Goal: Information Seeking & Learning: Learn about a topic

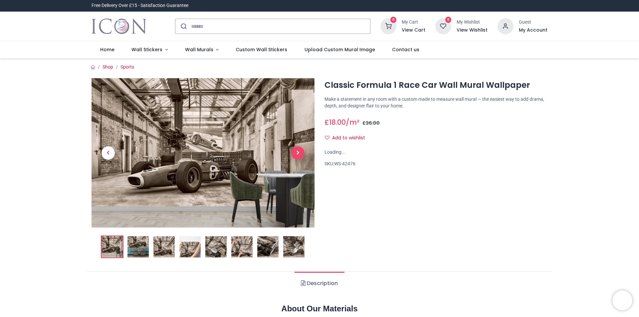
click at [296, 152] on span "Next" at bounding box center [297, 152] width 13 height 13
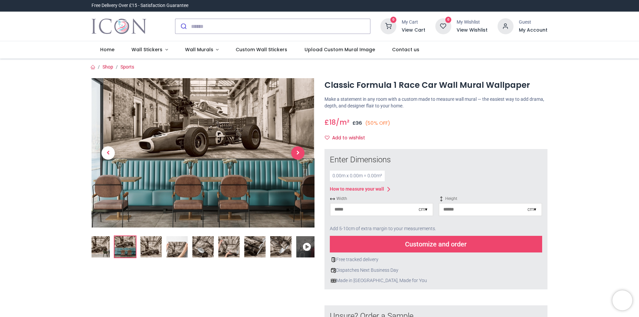
click at [296, 152] on span "Next" at bounding box center [297, 152] width 13 height 13
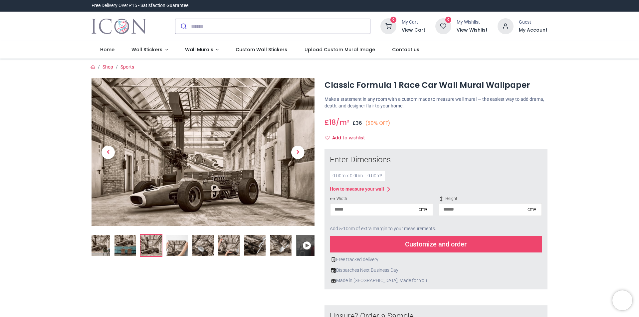
click at [171, 246] on img at bounding box center [176, 245] width 21 height 21
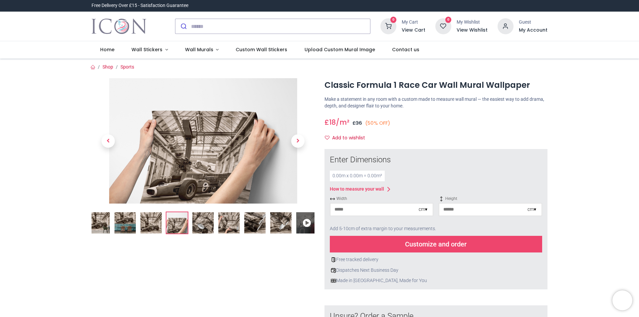
click at [200, 232] on img at bounding box center [202, 222] width 21 height 21
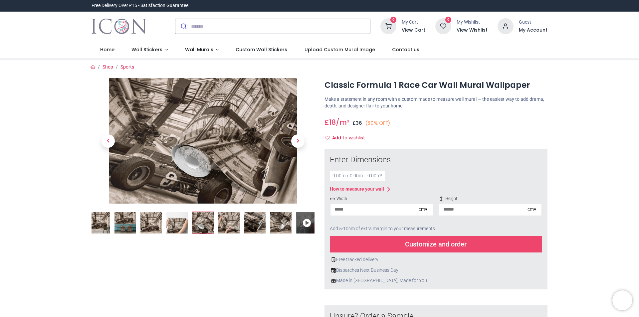
click at [222, 224] on img at bounding box center [228, 222] width 21 height 21
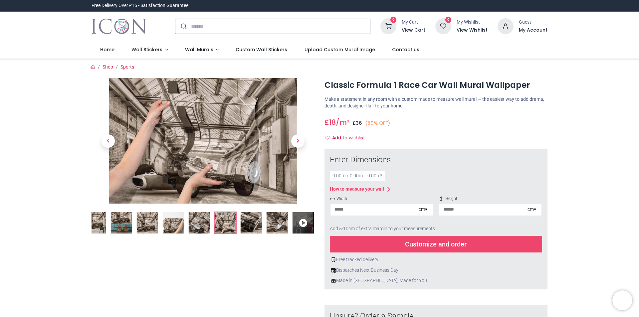
click at [248, 224] on img at bounding box center [251, 222] width 21 height 21
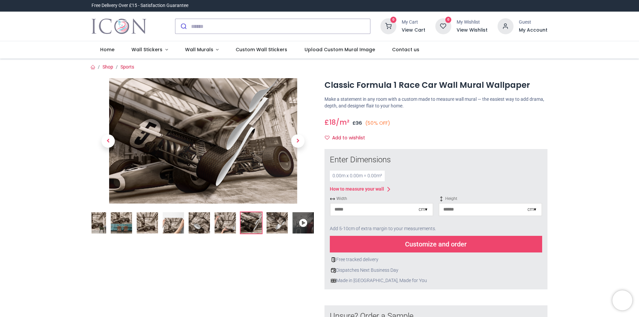
click at [280, 224] on img at bounding box center [277, 222] width 21 height 21
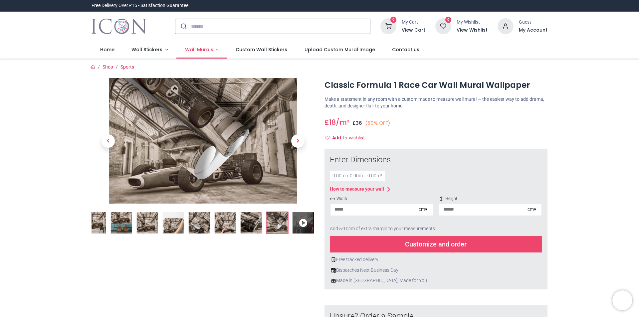
click at [203, 51] on span "Wall Murals" at bounding box center [199, 49] width 28 height 7
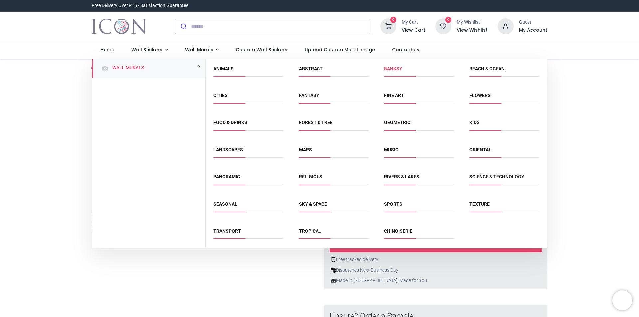
click at [389, 70] on link "Banksy" at bounding box center [393, 68] width 18 height 5
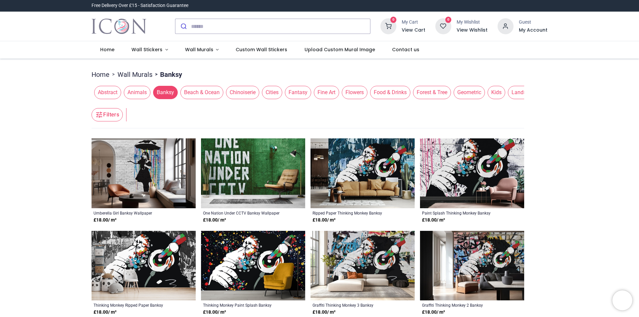
click at [142, 75] on link "Wall Murals" at bounding box center [134, 74] width 35 height 9
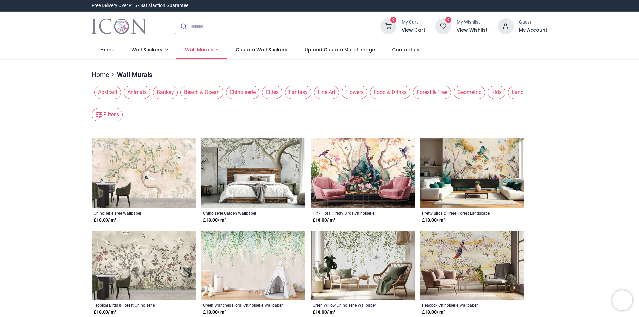
click at [210, 48] on span "Wall Murals" at bounding box center [200, 49] width 30 height 7
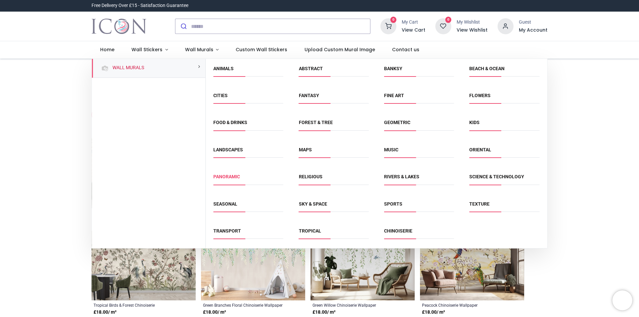
click at [226, 177] on link "Panoramic" at bounding box center [226, 176] width 27 height 5
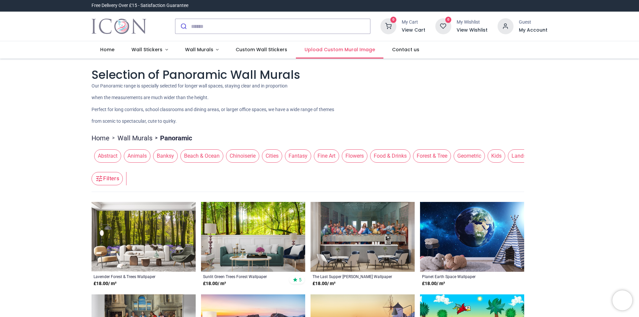
click at [319, 51] on span "Upload Custom Mural Image" at bounding box center [340, 49] width 71 height 7
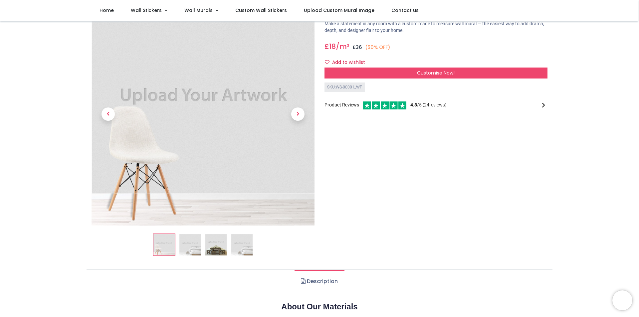
scroll to position [38, 0]
click at [189, 251] on img at bounding box center [189, 245] width 21 height 21
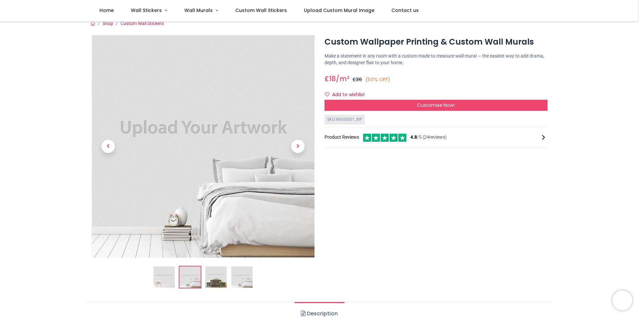
scroll to position [6, 0]
